Goal: Check status: Check status

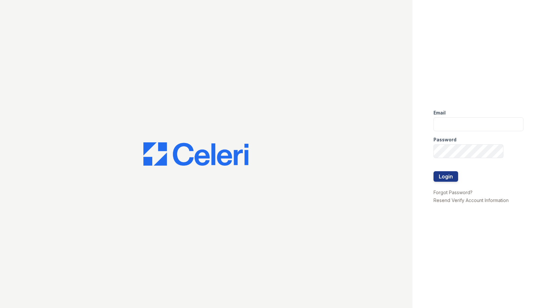
type input "miluna@trinity-pm.com"
click at [450, 173] on button "Login" at bounding box center [446, 176] width 25 height 11
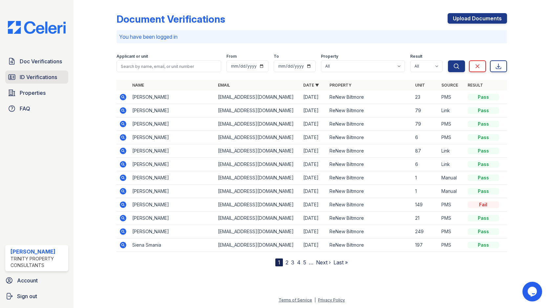
click at [35, 75] on span "ID Verifications" at bounding box center [38, 77] width 37 height 8
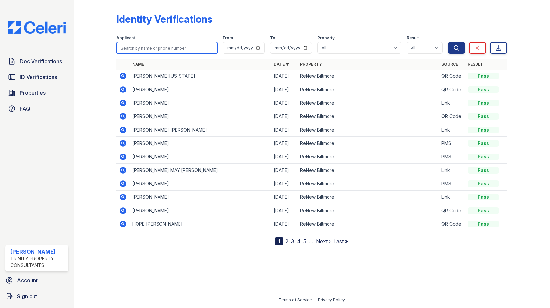
click at [156, 49] on input "search" at bounding box center [167, 48] width 101 height 12
click at [448, 42] on button "Search" at bounding box center [456, 48] width 17 height 12
type input "hope."
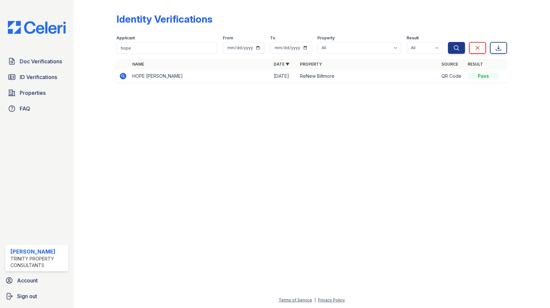
drag, startPoint x: 122, startPoint y: 75, endPoint x: 127, endPoint y: 79, distance: 6.7
click at [122, 75] on icon at bounding box center [123, 76] width 8 height 8
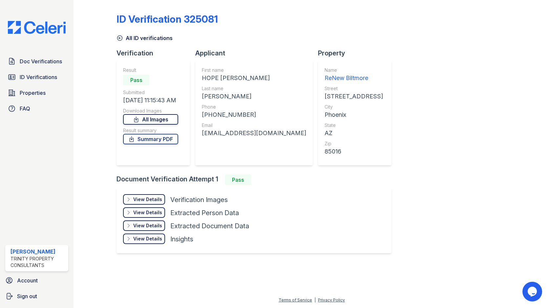
click at [168, 122] on link "All Images" at bounding box center [150, 119] width 55 height 11
click at [269, 23] on div "ID Verification 325081" at bounding box center [312, 21] width 391 height 17
click at [54, 74] on span "ID Verifications" at bounding box center [38, 77] width 37 height 8
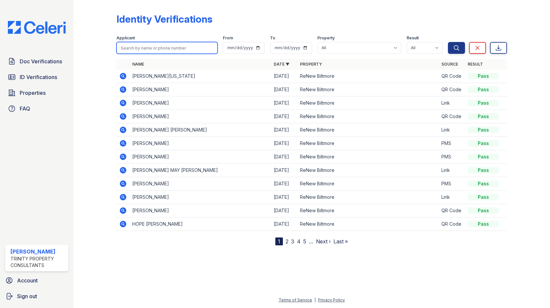
click at [160, 48] on input "search" at bounding box center [167, 48] width 101 height 12
type input "james van loan"
click at [448, 42] on button "Search" at bounding box center [456, 48] width 17 height 12
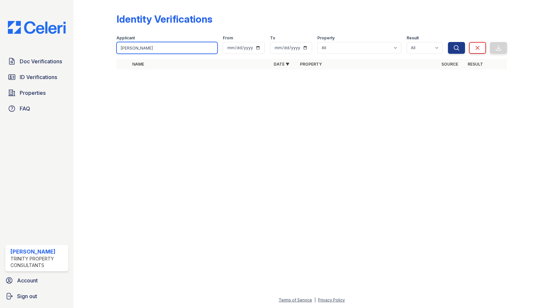
click at [164, 46] on input "james van loan" at bounding box center [167, 48] width 101 height 12
click at [146, 46] on input "james" at bounding box center [167, 48] width 101 height 12
type input "james van"
click at [448, 42] on button "Search" at bounding box center [456, 48] width 17 height 12
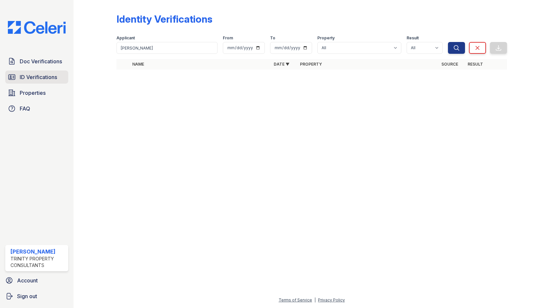
click at [35, 79] on span "ID Verifications" at bounding box center [38, 77] width 37 height 8
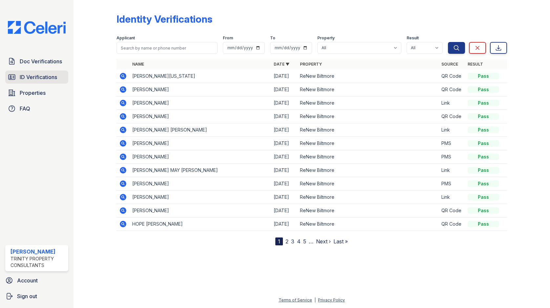
click at [51, 79] on span "ID Verifications" at bounding box center [38, 77] width 37 height 8
click at [158, 47] on input "search" at bounding box center [167, 48] width 101 height 12
click at [47, 81] on link "ID Verifications" at bounding box center [36, 77] width 63 height 13
click at [174, 45] on input "search" at bounding box center [167, 48] width 101 height 12
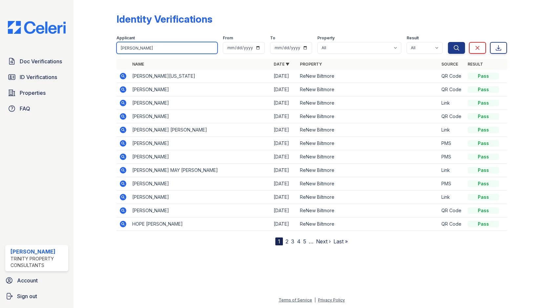
type input "james"
click at [448, 42] on button "Search" at bounding box center [456, 48] width 17 height 12
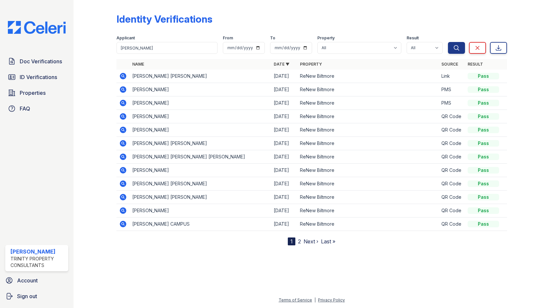
click at [121, 104] on icon at bounding box center [123, 103] width 7 height 7
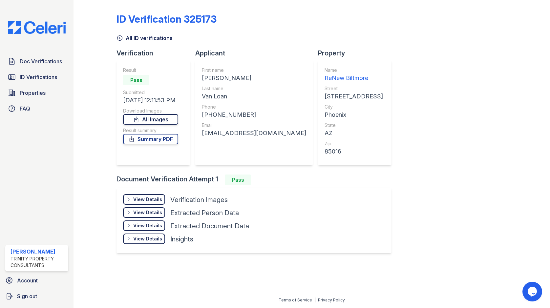
click at [163, 118] on link "All Images" at bounding box center [150, 119] width 55 height 11
click at [47, 76] on span "ID Verifications" at bounding box center [38, 77] width 37 height 8
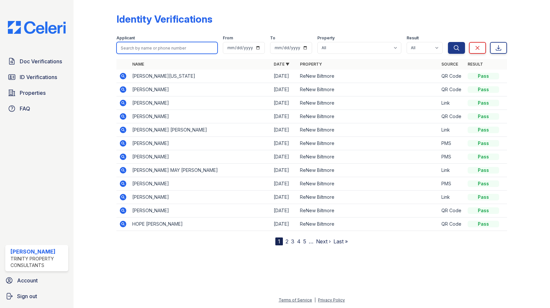
click at [134, 48] on input "search" at bounding box center [167, 48] width 101 height 12
type input "hope"
click at [448, 42] on button "Search" at bounding box center [456, 48] width 17 height 12
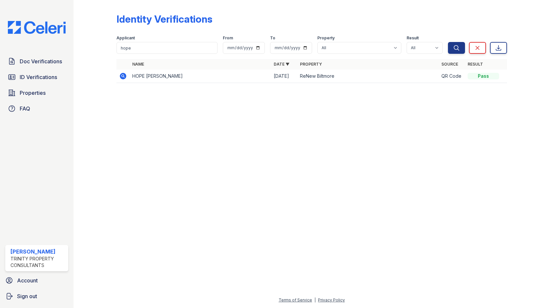
click at [147, 78] on td "HOPE [PERSON_NAME]" at bounding box center [201, 76] width 142 height 13
click at [123, 77] on icon at bounding box center [123, 76] width 8 height 8
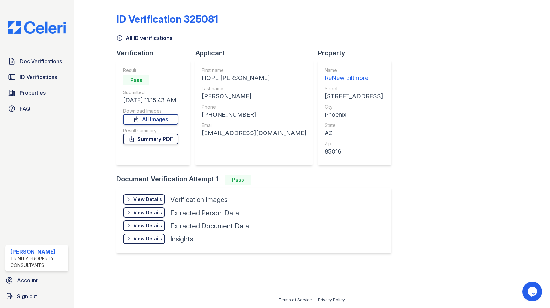
click at [141, 141] on link "Summary PDF" at bounding box center [150, 139] width 55 height 11
click at [28, 77] on span "ID Verifications" at bounding box center [38, 77] width 37 height 8
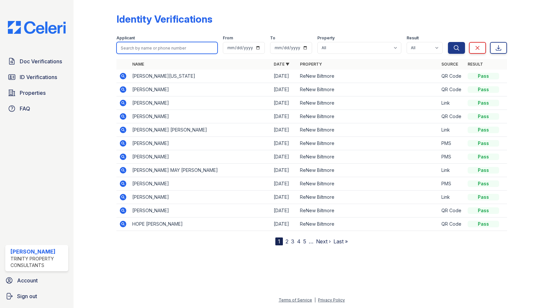
click at [143, 49] on input "search" at bounding box center [167, 48] width 101 height 12
type input "james"
click at [448, 42] on button "Search" at bounding box center [456, 48] width 17 height 12
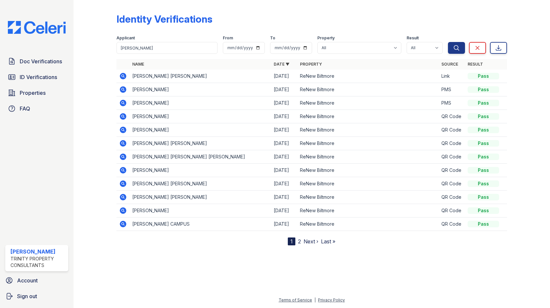
click at [121, 102] on icon at bounding box center [123, 103] width 7 height 7
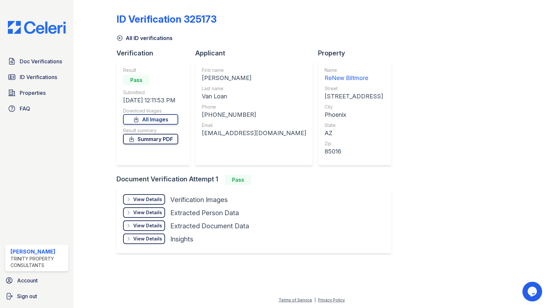
click at [141, 140] on link "Summary PDF" at bounding box center [150, 139] width 55 height 11
